Goal: Task Accomplishment & Management: Manage account settings

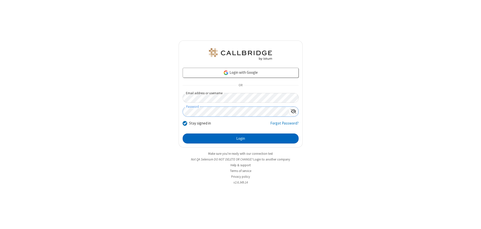
click at [241, 139] on button "Login" at bounding box center [241, 139] width 116 height 10
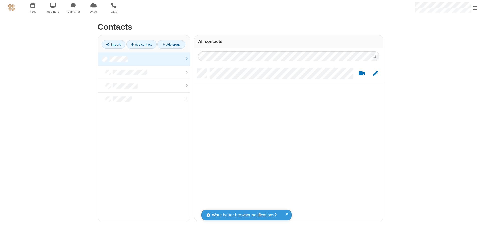
click at [141, 45] on link "Add contact" at bounding box center [141, 44] width 30 height 9
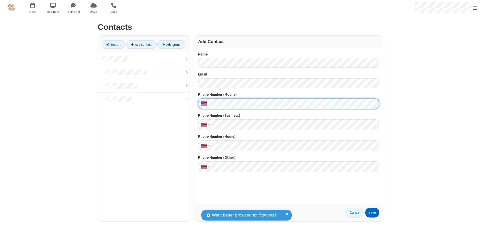
click at [372, 213] on button "Save" at bounding box center [372, 213] width 14 height 10
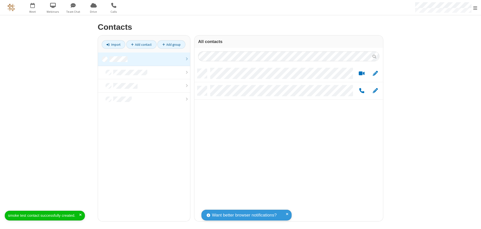
scroll to position [153, 185]
click at [141, 45] on link "Add contact" at bounding box center [141, 44] width 30 height 9
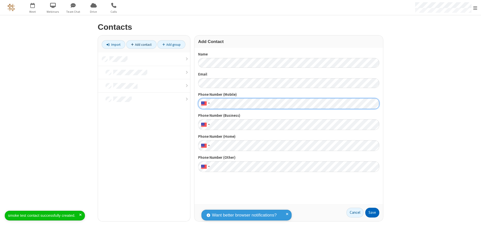
click at [372, 213] on button "Save" at bounding box center [372, 213] width 14 height 10
